Goal: Task Accomplishment & Management: Use online tool/utility

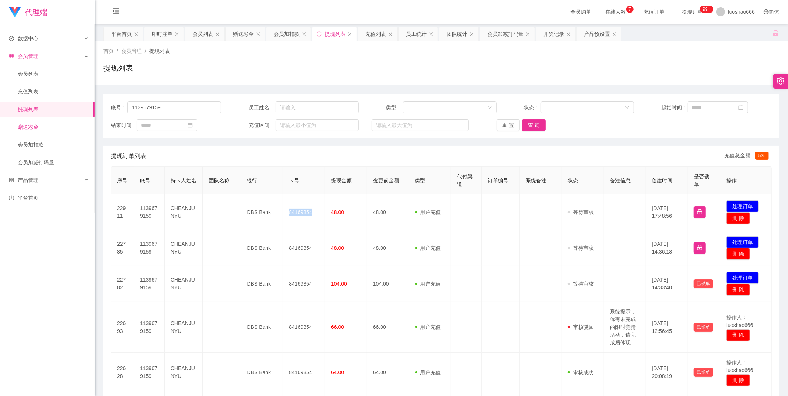
click at [40, 131] on link "赠送彩金" at bounding box center [53, 127] width 71 height 15
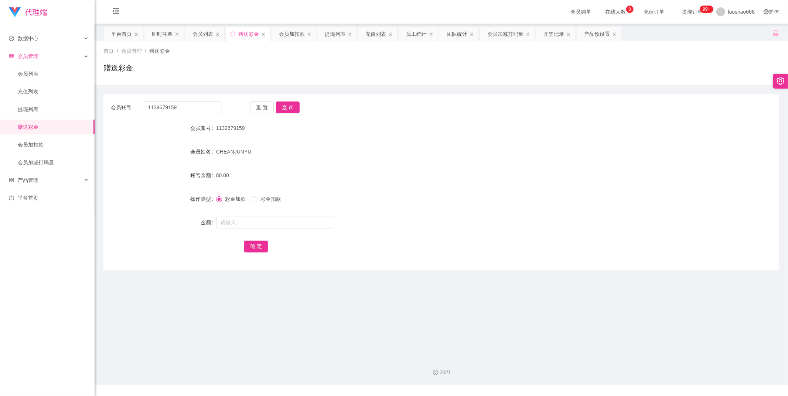
click at [248, 215] on div at bounding box center [413, 222] width 394 height 15
click at [252, 222] on input "text" at bounding box center [275, 223] width 118 height 12
type input "40"
click at [257, 239] on div "确 定" at bounding box center [441, 246] width 394 height 15
click at [255, 245] on button "确 定" at bounding box center [256, 247] width 24 height 12
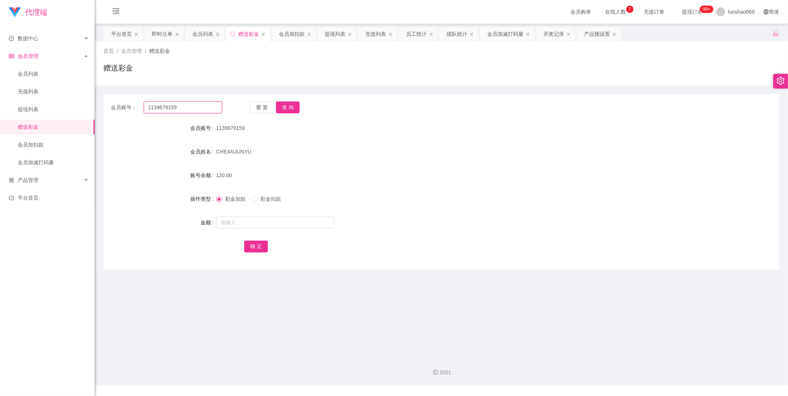
drag, startPoint x: 190, startPoint y: 109, endPoint x: 108, endPoint y: 109, distance: 81.3
click at [108, 109] on div "会员账号： 1139679159 重 置 查 询" at bounding box center [441, 108] width 676 height 12
click at [40, 74] on link "会员列表" at bounding box center [53, 73] width 71 height 15
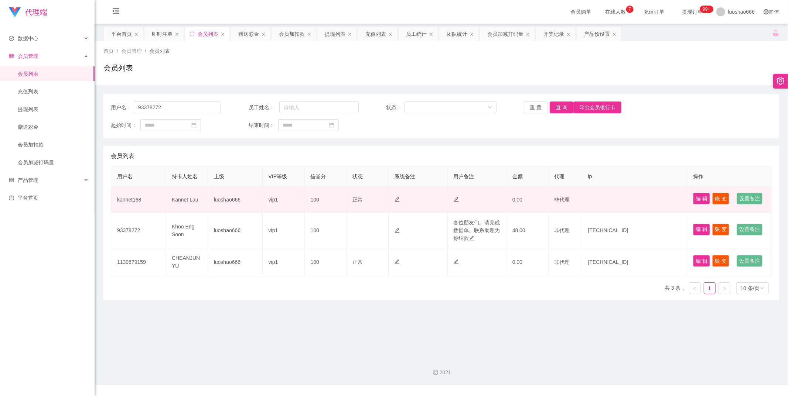
click at [134, 208] on td "kannet168" at bounding box center [138, 200] width 55 height 26
click at [134, 207] on td "kannet168" at bounding box center [138, 200] width 55 height 26
copy td "kannet168"
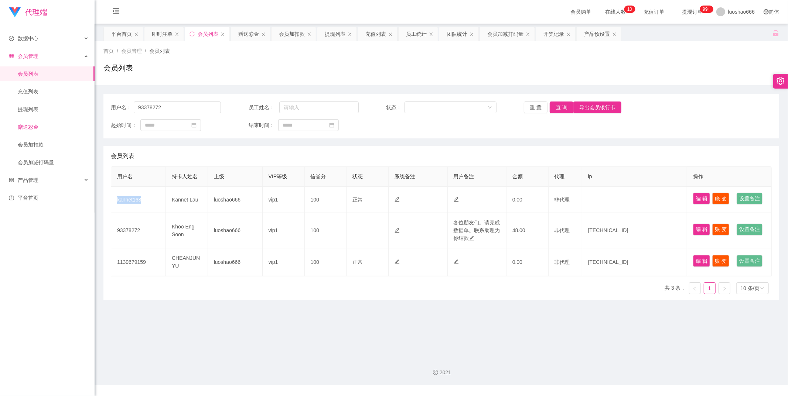
click at [34, 130] on link "赠送彩金" at bounding box center [53, 127] width 71 height 15
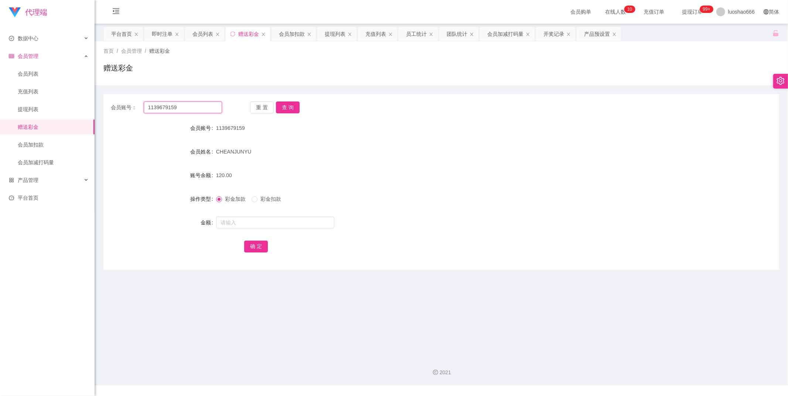
drag, startPoint x: 177, startPoint y: 104, endPoint x: 123, endPoint y: 111, distance: 54.3
click at [123, 111] on div "会员账号： 1139679159" at bounding box center [166, 108] width 111 height 12
paste input "kannet168"
type input "kannet168"
click at [286, 111] on button "查 询" at bounding box center [288, 108] width 24 height 12
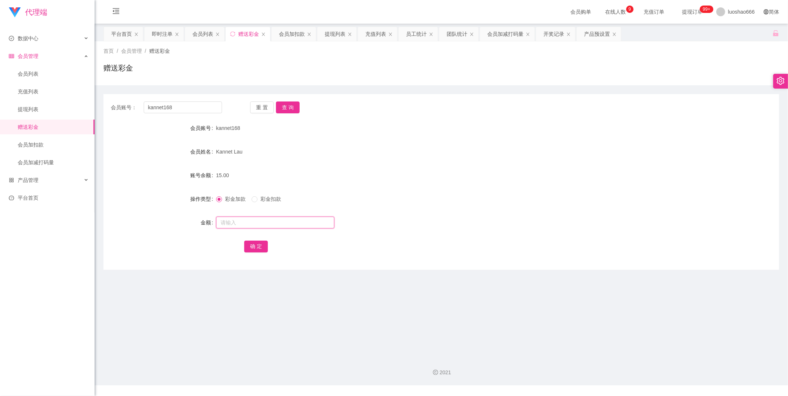
click at [245, 221] on input "text" at bounding box center [275, 223] width 118 height 12
type input "120"
click at [253, 203] on label "彩金扣款" at bounding box center [268, 199] width 33 height 8
click at [228, 199] on span "彩金加款" at bounding box center [235, 199] width 27 height 6
click at [261, 252] on button "确 定" at bounding box center [256, 247] width 24 height 12
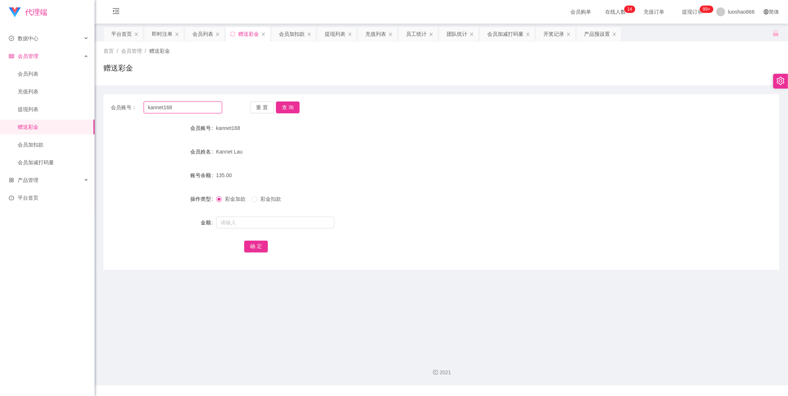
click at [182, 107] on input "kannet168" at bounding box center [183, 108] width 79 height 12
click at [39, 69] on link "会员列表" at bounding box center [53, 73] width 71 height 15
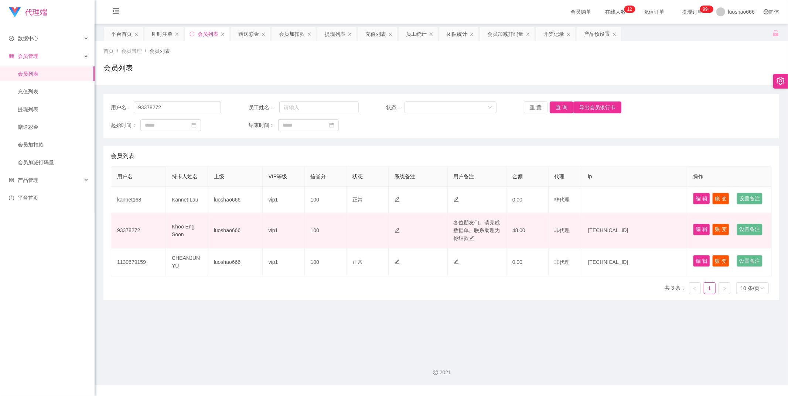
click at [183, 243] on td "Khoo Eng Soon" at bounding box center [187, 230] width 42 height 35
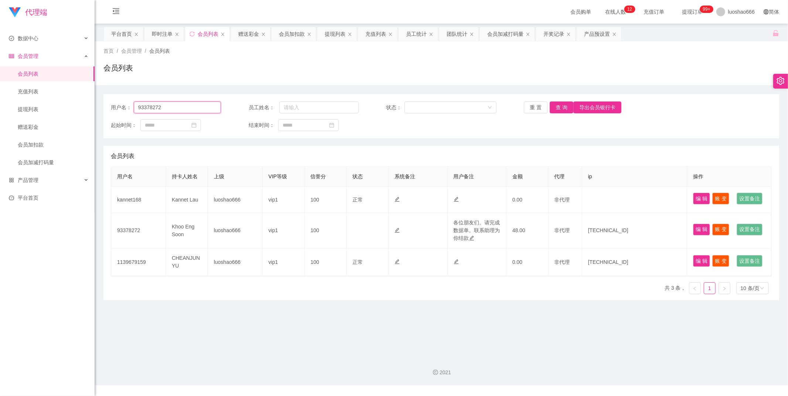
click at [164, 108] on input "93378272" at bounding box center [177, 108] width 87 height 12
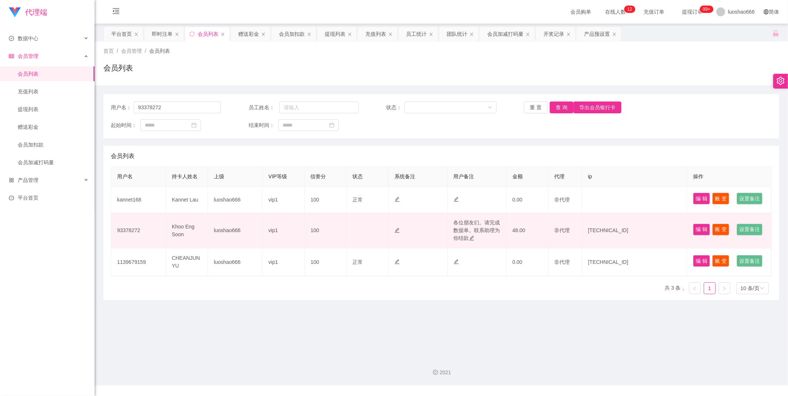
click at [181, 247] on td "Khoo Eng Soon" at bounding box center [187, 230] width 42 height 35
copy td "Soon"
click at [204, 249] on td "Khoo Eng Soon" at bounding box center [187, 230] width 42 height 35
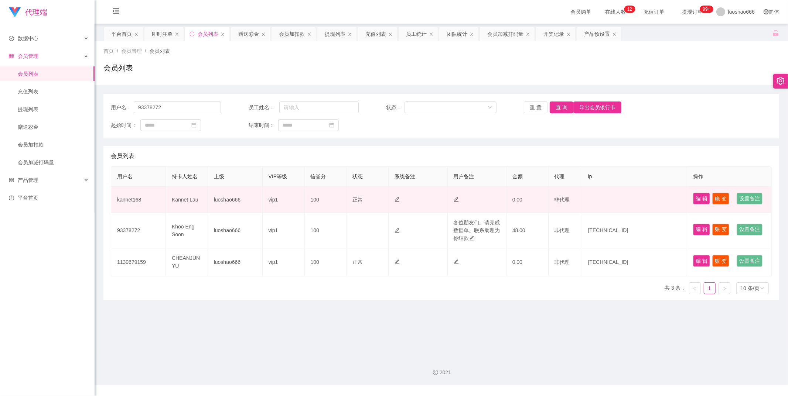
click at [190, 205] on td "Kannet Lau" at bounding box center [187, 200] width 42 height 26
copy td "Lau"
click at [190, 205] on td "Kannet Lau" at bounding box center [187, 200] width 42 height 26
copy td "Kannet Lau"
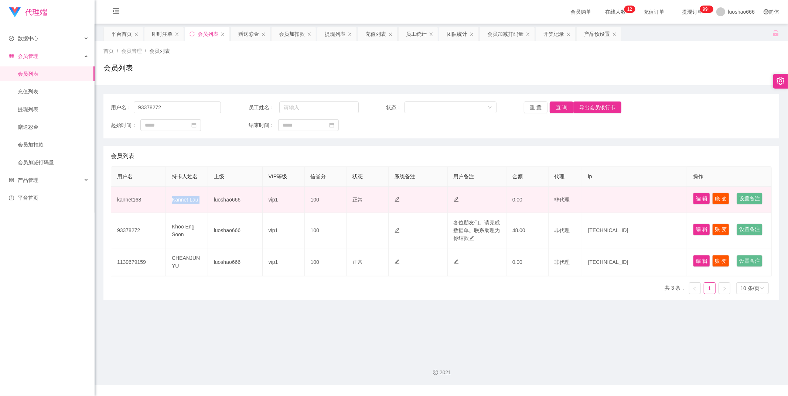
click at [190, 205] on td "Kannet Lau" at bounding box center [187, 200] width 42 height 26
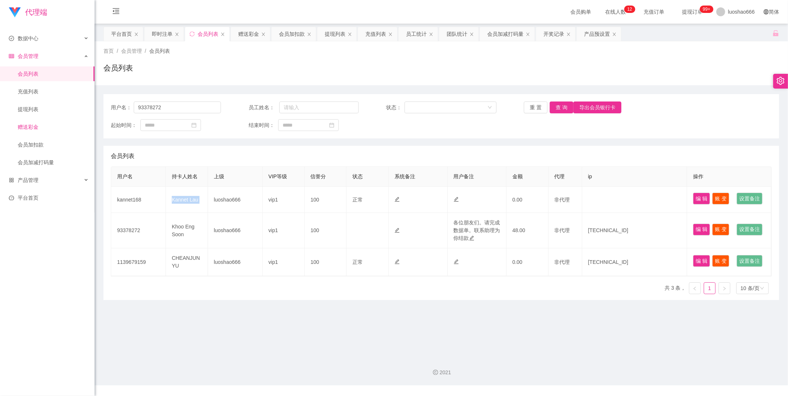
drag, startPoint x: 190, startPoint y: 205, endPoint x: 43, endPoint y: 126, distance: 166.6
click at [43, 126] on link "赠送彩金" at bounding box center [53, 127] width 71 height 15
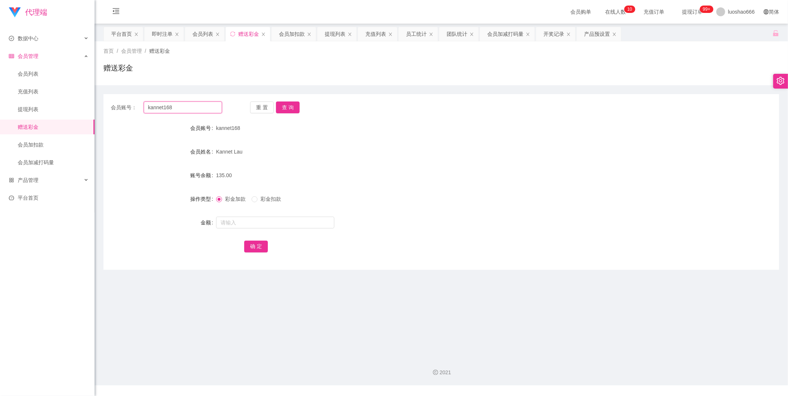
click at [212, 110] on input "kannet168" at bounding box center [183, 108] width 79 height 12
click at [250, 222] on input "text" at bounding box center [275, 223] width 118 height 12
type input "16"
click at [252, 246] on button "确 定" at bounding box center [256, 247] width 24 height 12
click at [262, 204] on div "彩金加款 彩金扣款" at bounding box center [413, 199] width 394 height 15
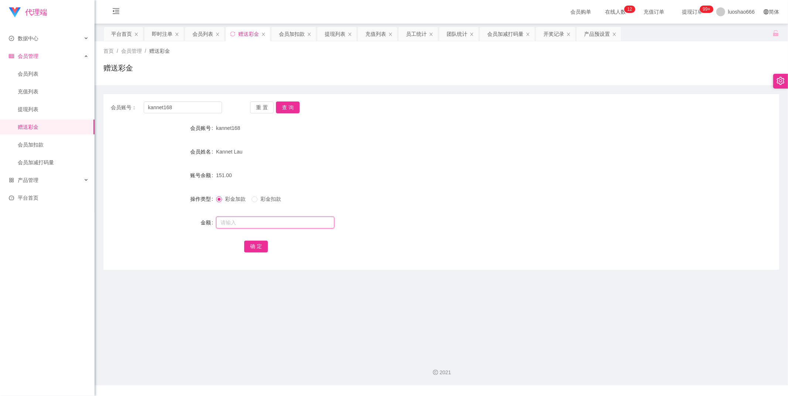
click at [272, 223] on input "text" at bounding box center [275, 223] width 118 height 12
click at [255, 202] on span at bounding box center [255, 200] width 6 height 6
click at [253, 219] on input "text" at bounding box center [275, 223] width 118 height 12
type input "150"
click at [246, 241] on button "确 定" at bounding box center [256, 247] width 24 height 12
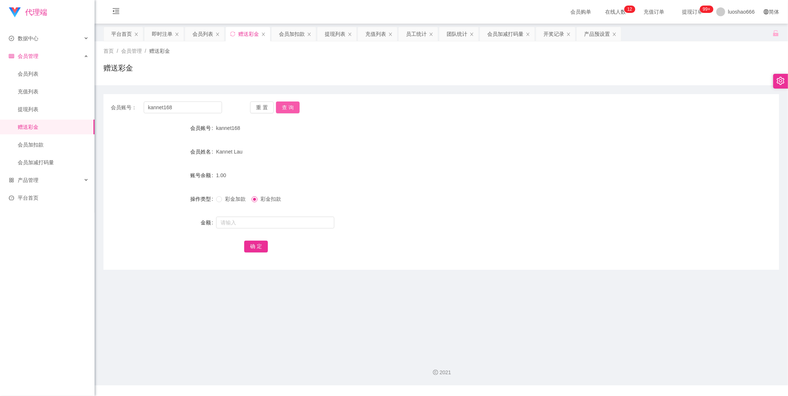
click at [289, 111] on button "查 询" at bounding box center [288, 108] width 24 height 12
click at [36, 103] on link "提现列表" at bounding box center [53, 109] width 71 height 15
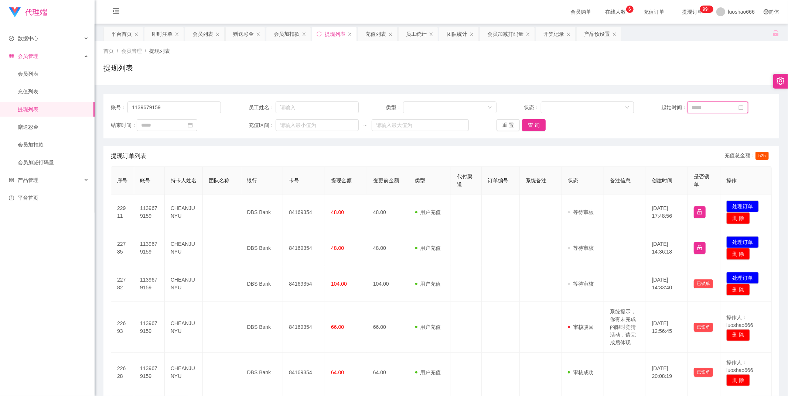
click at [730, 110] on input at bounding box center [718, 108] width 61 height 12
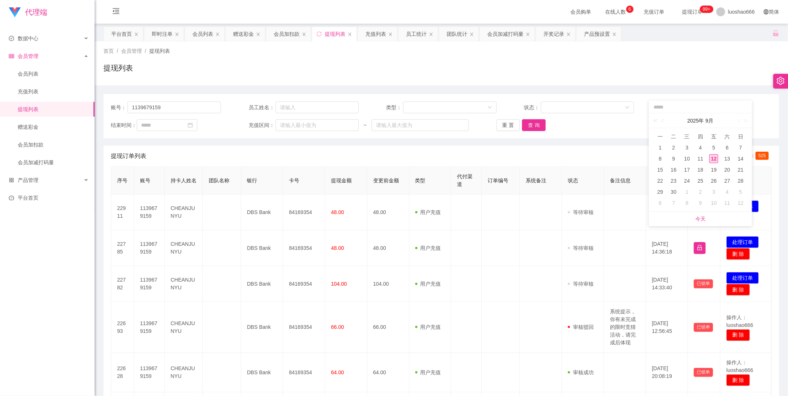
click at [713, 160] on div "12" at bounding box center [713, 158] width 9 height 9
type input "**********"
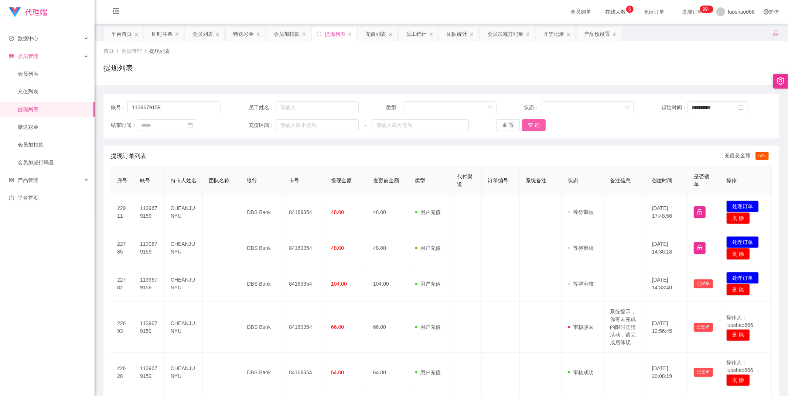
click at [536, 121] on button "查 询" at bounding box center [534, 125] width 24 height 12
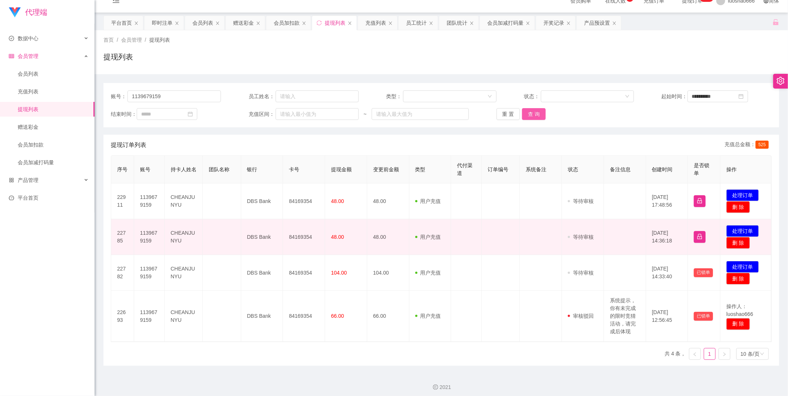
scroll to position [15, 0]
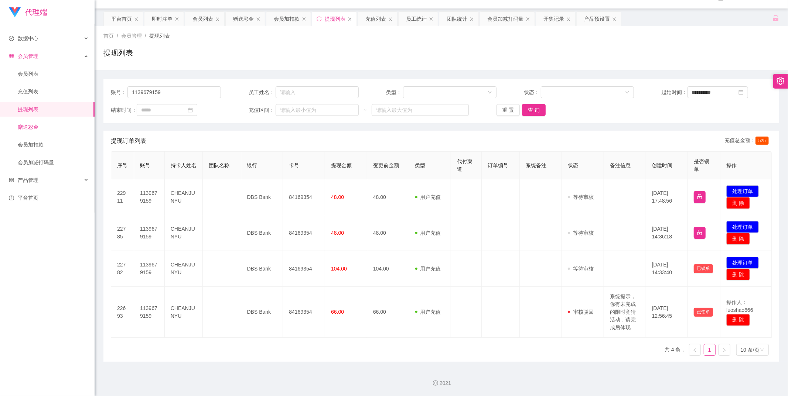
click at [82, 129] on link "赠送彩金" at bounding box center [53, 127] width 71 height 15
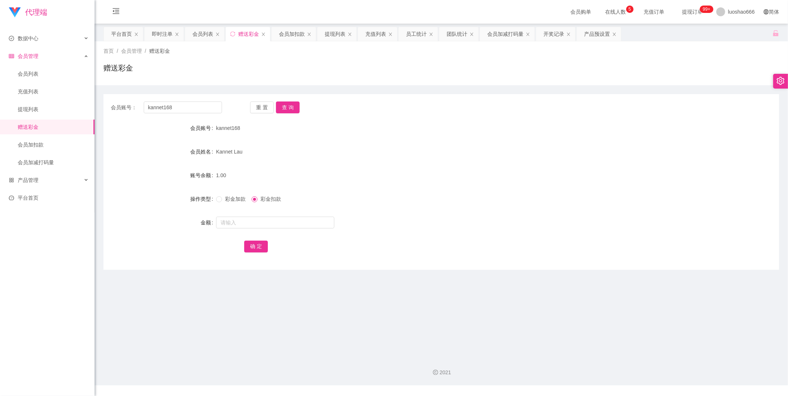
click at [232, 149] on span "Kannet Lau" at bounding box center [229, 152] width 27 height 6
click at [221, 153] on span "Kannet Lau" at bounding box center [229, 152] width 27 height 6
copy span "Kannet"
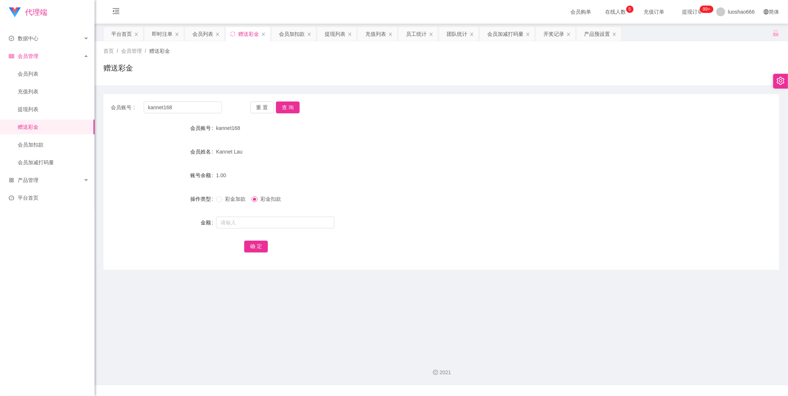
click at [245, 150] on div "Kannet Lau" at bounding box center [413, 151] width 394 height 15
drag, startPoint x: 244, startPoint y: 153, endPoint x: 211, endPoint y: 154, distance: 33.6
click at [211, 154] on div "会员姓名 [PERSON_NAME]" at bounding box center [441, 151] width 676 height 15
copy div "会员姓名 [PERSON_NAME]"
click at [45, 113] on link "提现列表" at bounding box center [53, 109] width 71 height 15
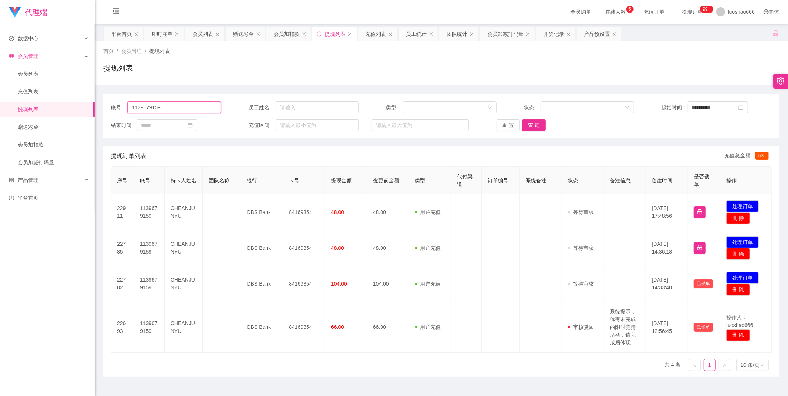
drag, startPoint x: 166, startPoint y: 106, endPoint x: 111, endPoint y: 108, distance: 54.3
click at [111, 108] on div "账号： 1139679159" at bounding box center [166, 108] width 110 height 12
paste input "Kannet Lau"
type input "Kannet Lau"
click at [538, 126] on button "查 询" at bounding box center [534, 125] width 24 height 12
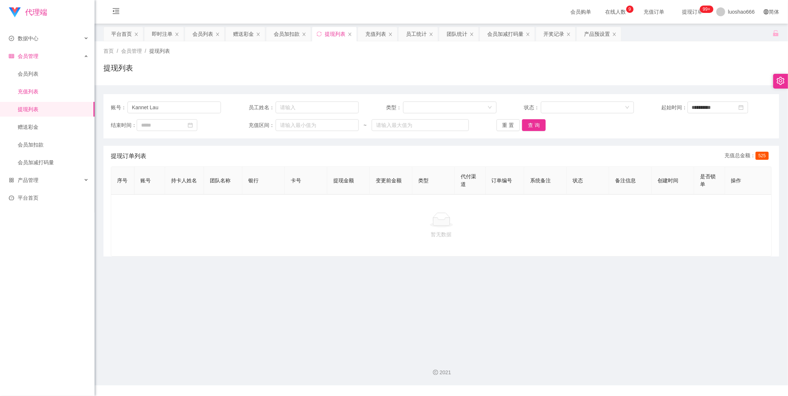
click at [34, 92] on link "充值列表" at bounding box center [53, 91] width 71 height 15
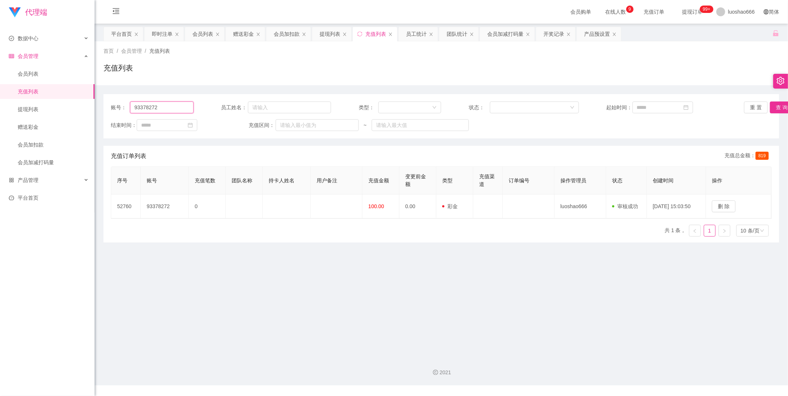
drag, startPoint x: 167, startPoint y: 108, endPoint x: 84, endPoint y: 100, distance: 83.0
click at [89, 106] on section "代理端 数据中心 会员管理 会员列表 充值列表 提现列表 赠送彩金 会员加扣款 会员加减打码量 产品管理 平台首页 保存配置 重置配置 整体风格设置 主题色 …" at bounding box center [394, 193] width 788 height 386
paste input "Kannet Lau"
type input "Kannet Lau"
click at [778, 104] on button "查 询" at bounding box center [782, 108] width 24 height 12
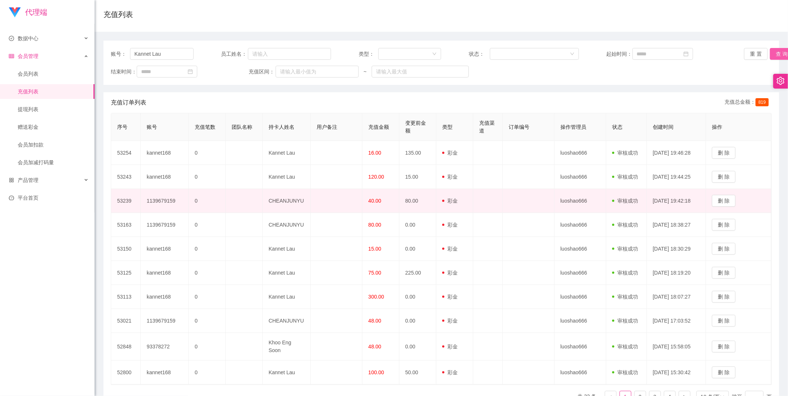
scroll to position [97, 0]
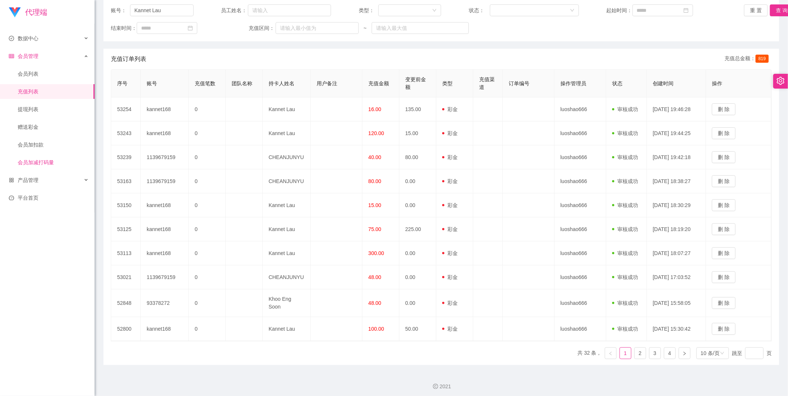
click at [58, 165] on link "会员加减打码量" at bounding box center [53, 162] width 71 height 15
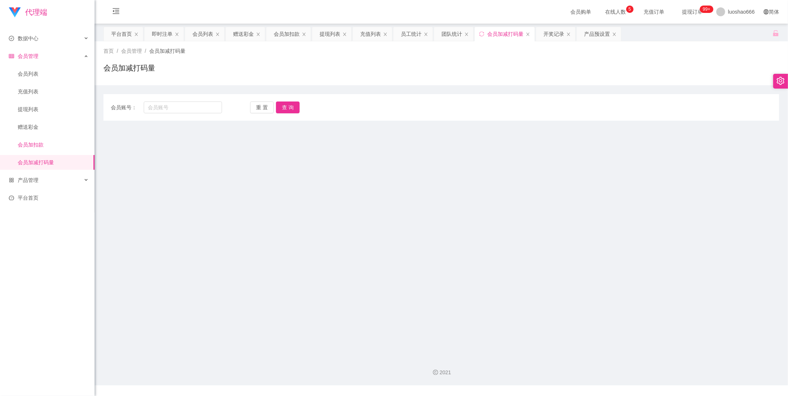
click at [65, 137] on link "会员加扣款" at bounding box center [53, 144] width 71 height 15
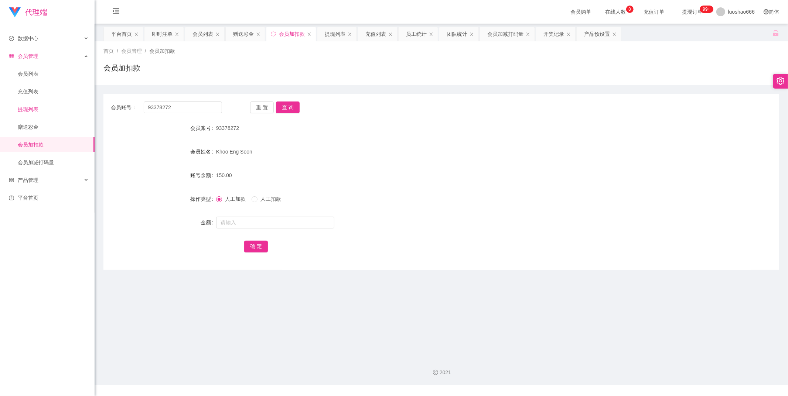
click at [56, 116] on link "提现列表" at bounding box center [53, 109] width 71 height 15
